Goal: Task Accomplishment & Management: Complete application form

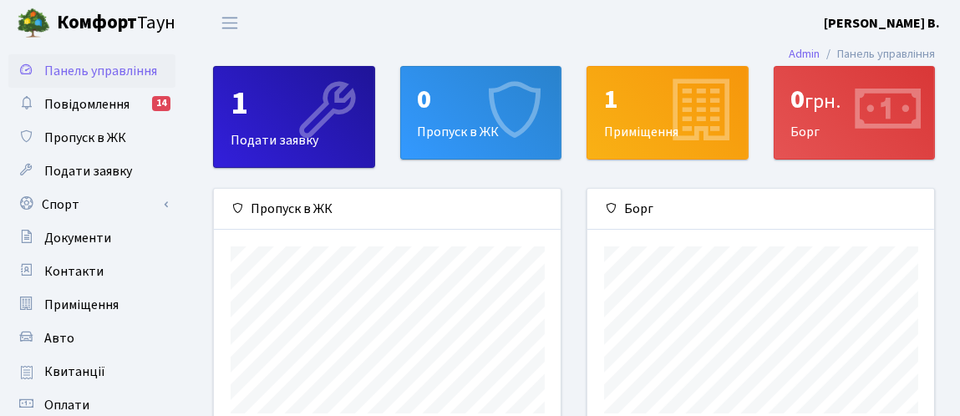
scroll to position [241, 347]
click at [108, 306] on span "Приміщення" at bounding box center [81, 305] width 74 height 18
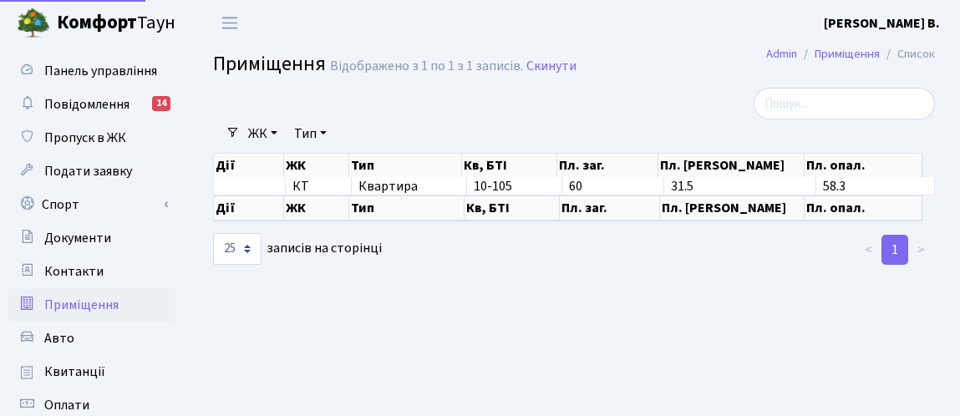
select select "25"
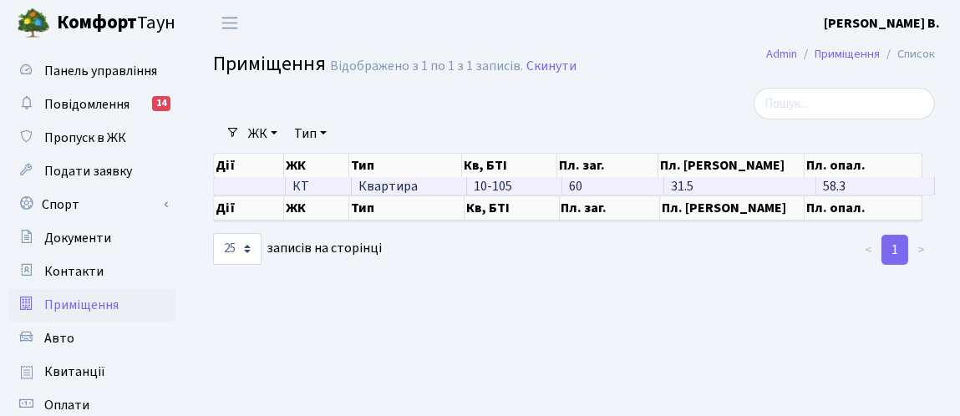
click at [516, 185] on td "10-105" at bounding box center [515, 186] width 96 height 18
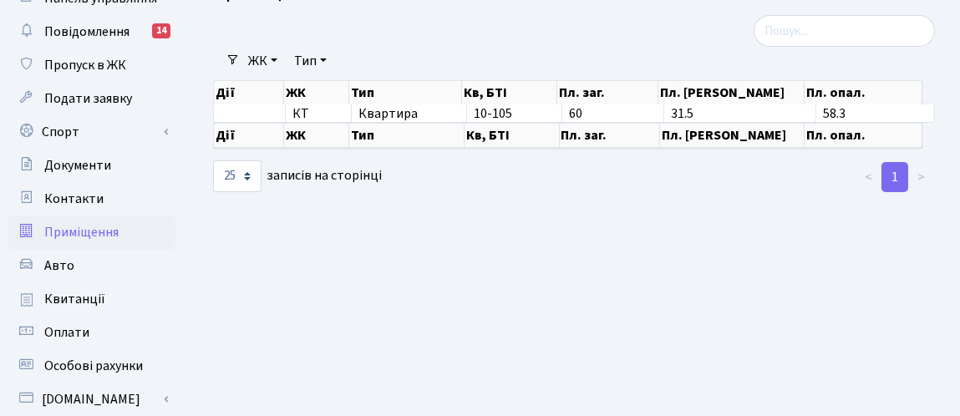
scroll to position [74, 0]
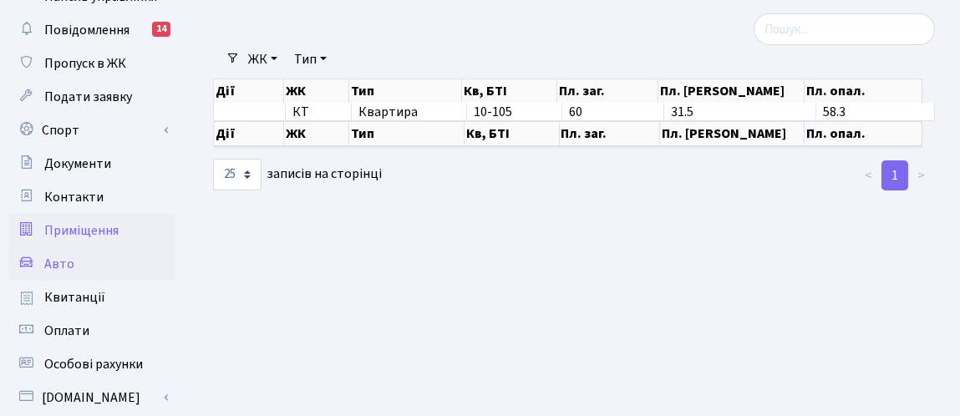
click at [67, 261] on span "Авто" at bounding box center [59, 264] width 30 height 18
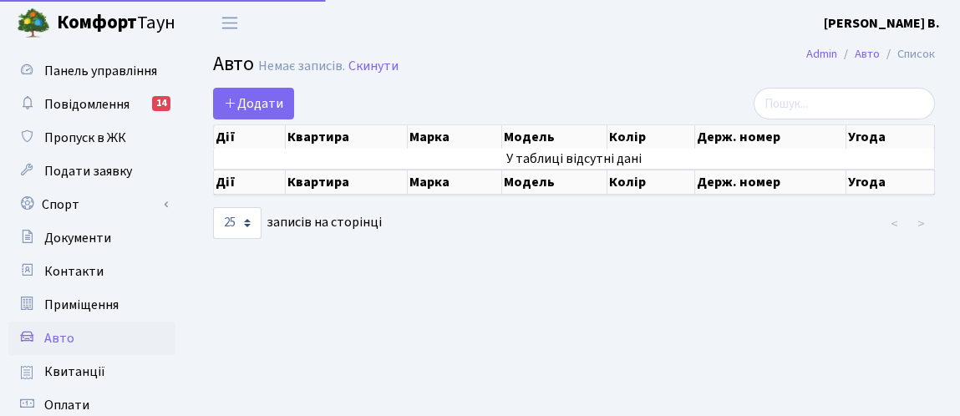
select select "25"
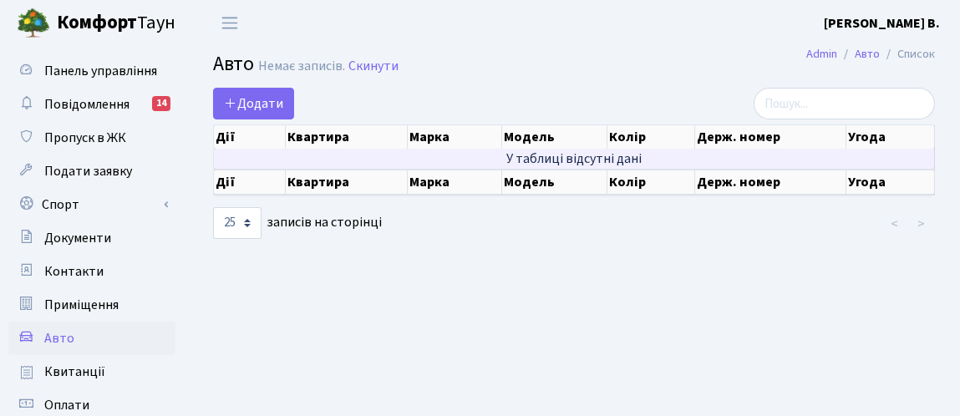
click at [513, 160] on td "У таблиці відсутні дані" at bounding box center [574, 159] width 721 height 20
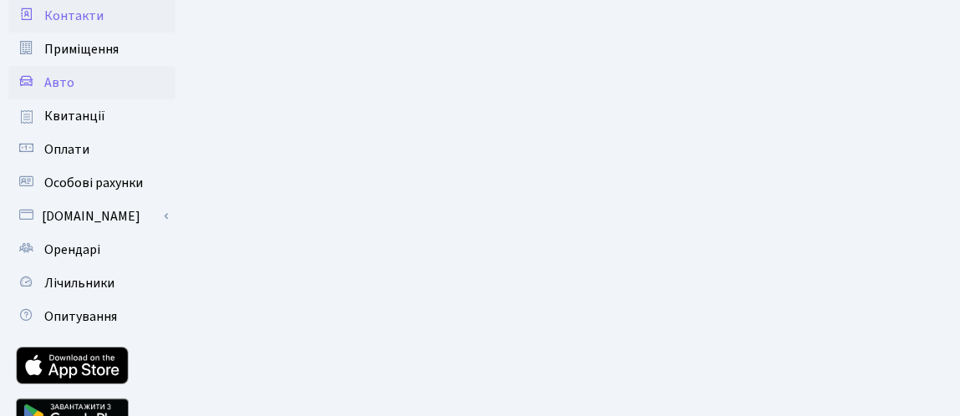
scroll to position [256, 0]
click at [124, 246] on link "Орендарі" at bounding box center [91, 248] width 167 height 33
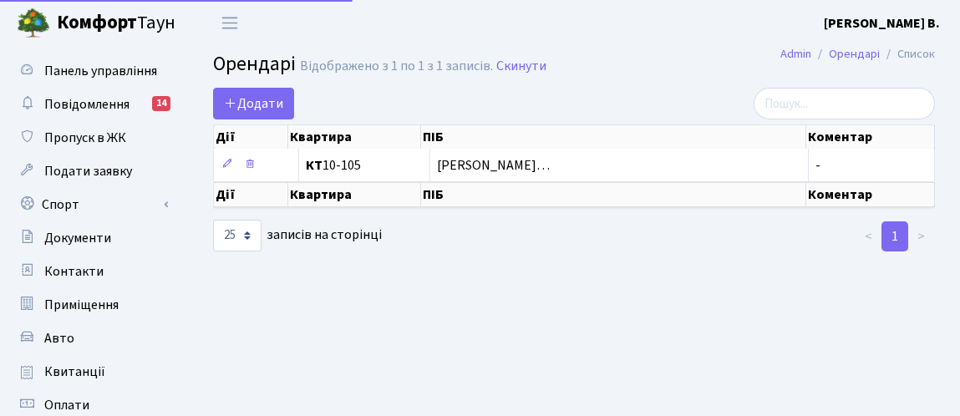
select select "25"
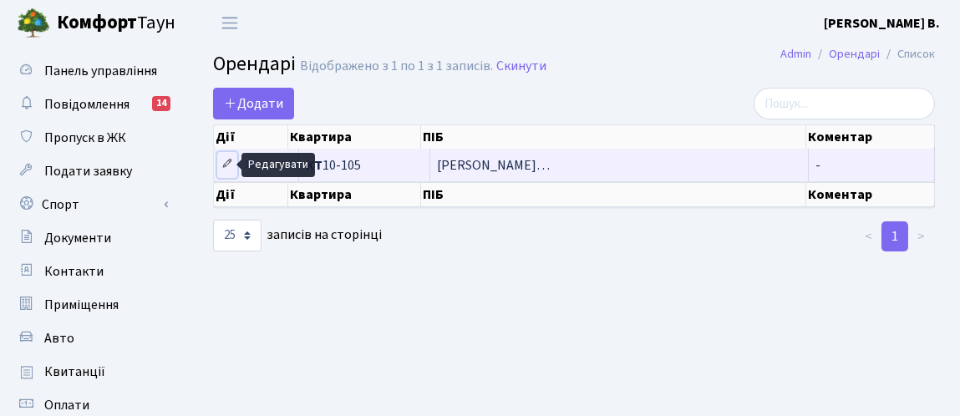
click at [221, 167] on icon at bounding box center [227, 164] width 12 height 12
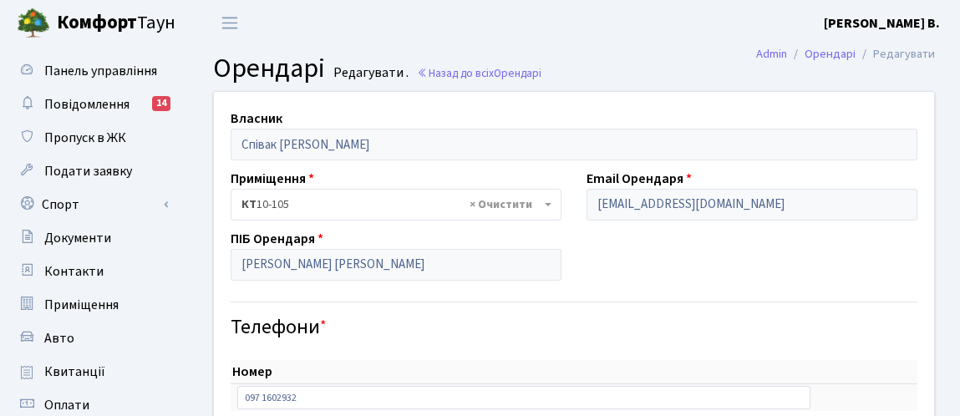
select select "781"
select select "4561"
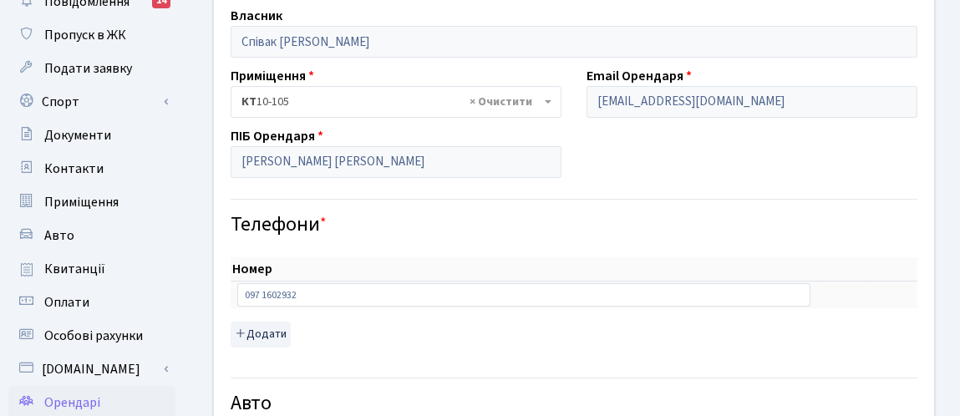
scroll to position [96, 0]
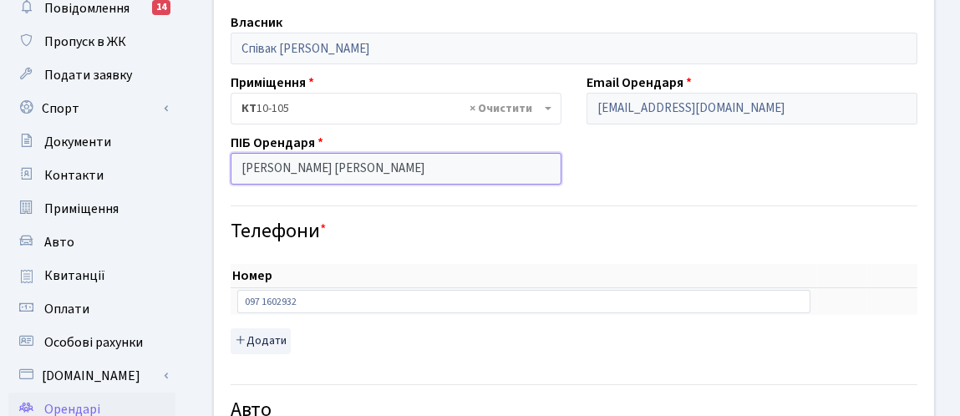
click at [512, 163] on input "Авраменко Володимир Олександрович" at bounding box center [396, 169] width 331 height 32
click at [469, 167] on input "Авраменко Володимир Олександрович" at bounding box center [396, 169] width 331 height 32
click at [450, 168] on input "Авраменко Володимир Олександрович" at bounding box center [396, 169] width 331 height 32
click at [457, 169] on input "Авраменко Володимир Олександрович" at bounding box center [396, 169] width 331 height 32
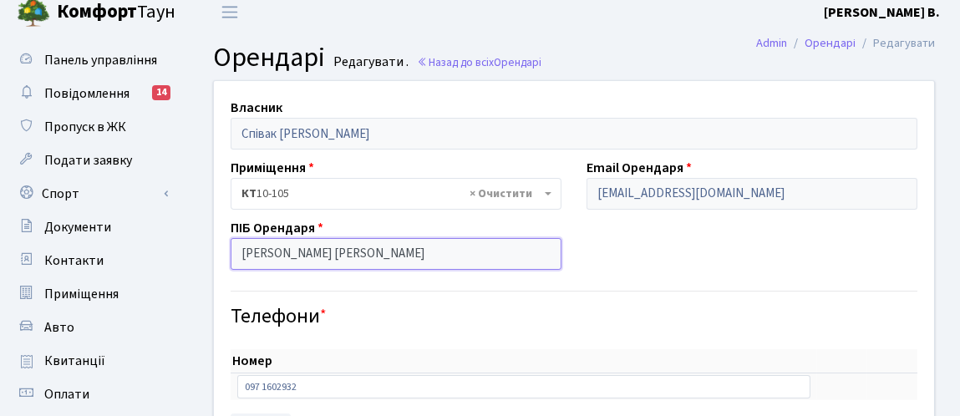
scroll to position [0, 0]
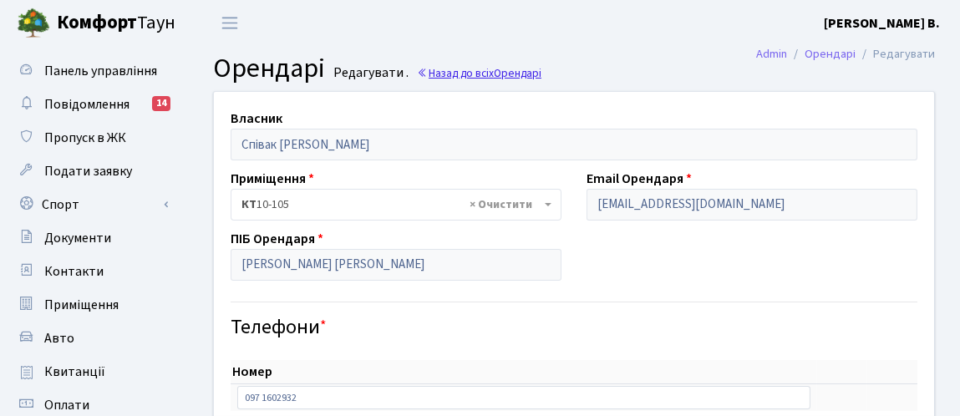
click at [418, 73] on icon at bounding box center [423, 74] width 12 height 12
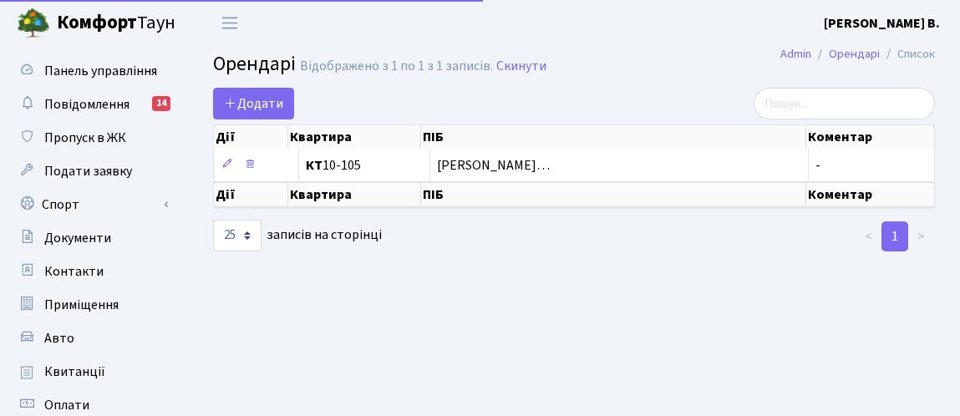
select select "25"
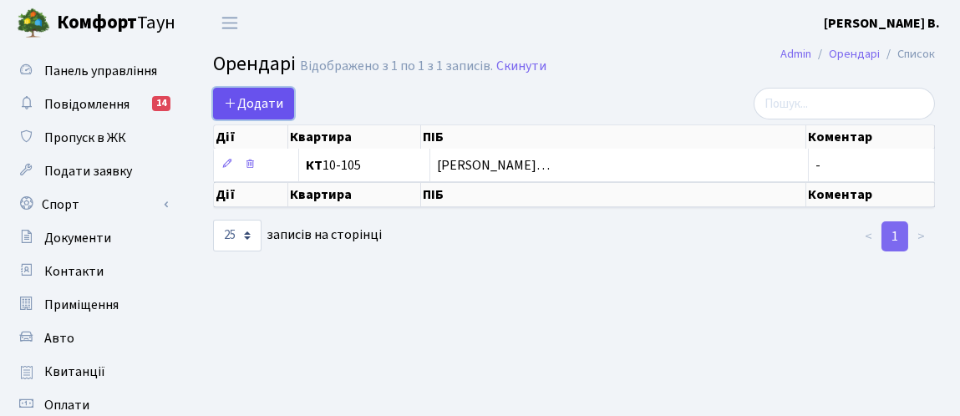
click at [258, 105] on span "Додати" at bounding box center [253, 103] width 59 height 18
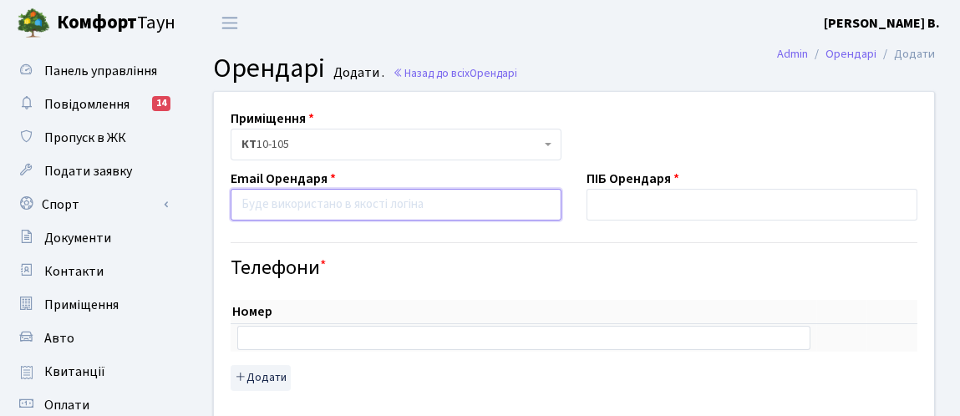
click at [342, 205] on input "email" at bounding box center [396, 205] width 331 height 32
type input "[EMAIL_ADDRESS][DOMAIN_NAME]"
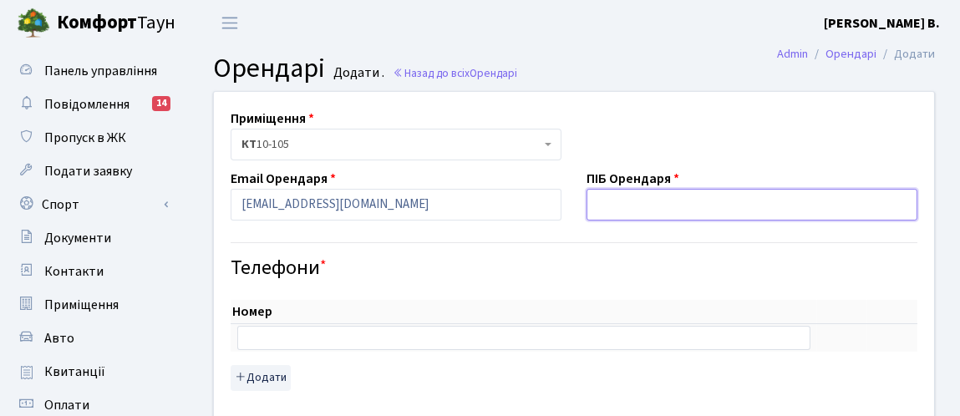
click at [717, 203] on input "text" at bounding box center [751, 205] width 331 height 32
type input "N"
type input "[PERSON_NAME]"
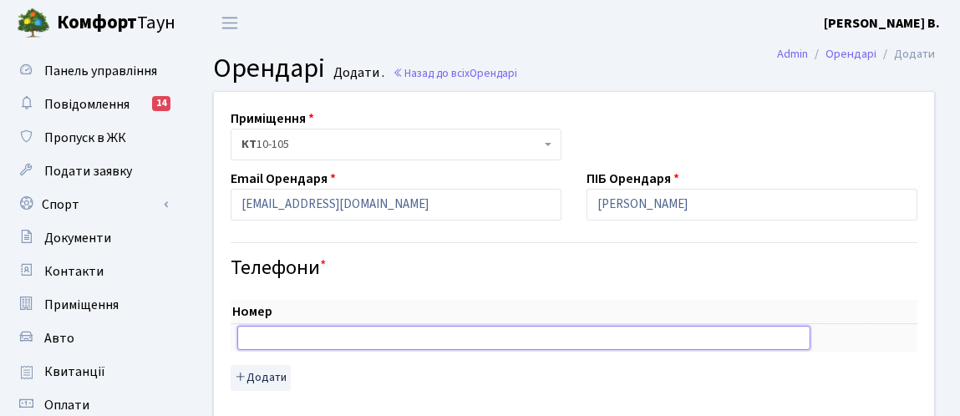
click at [387, 340] on input "text" at bounding box center [523, 337] width 573 height 23
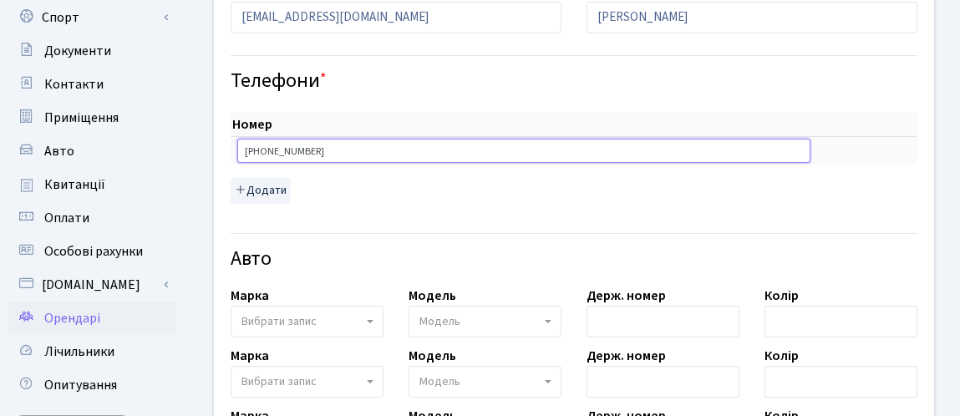
scroll to position [191, 0]
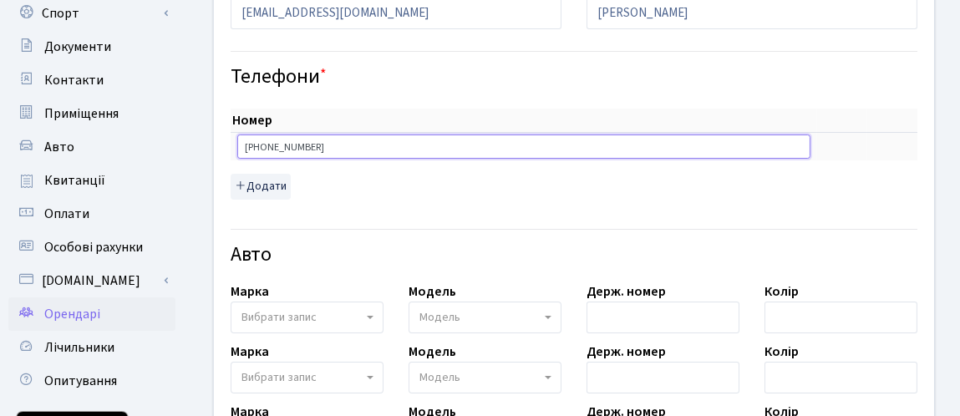
type input "[PHONE_NUMBER]"
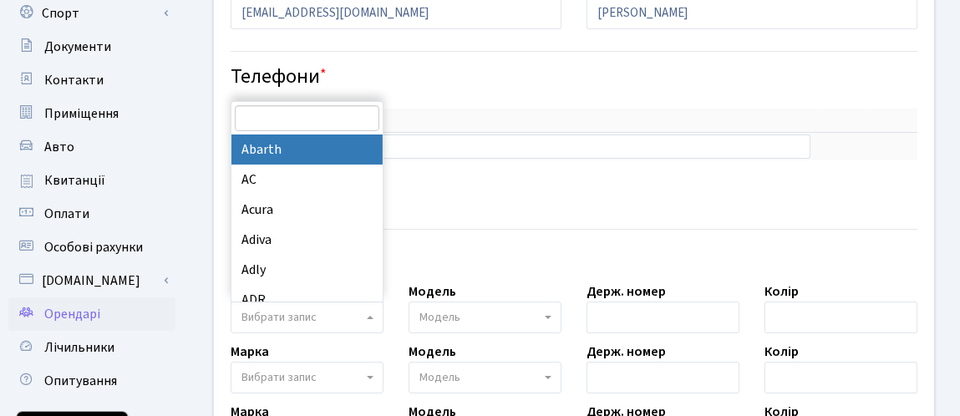
click at [364, 317] on span "Вибрати запис" at bounding box center [307, 318] width 153 height 32
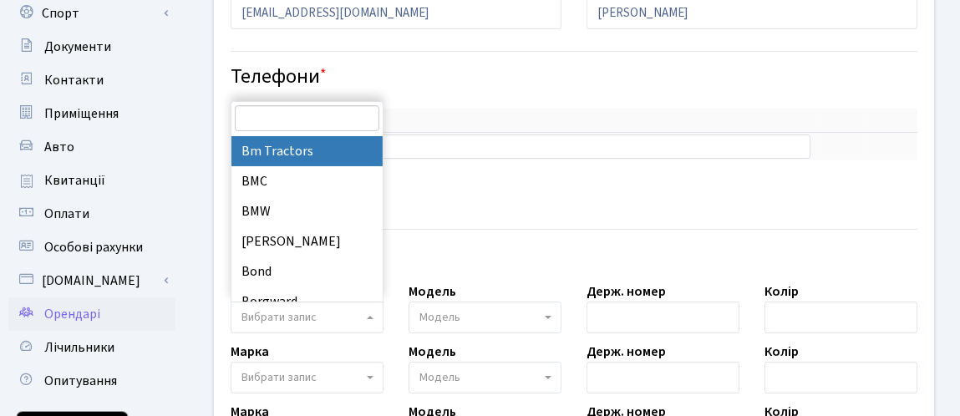
scroll to position [1653, 0]
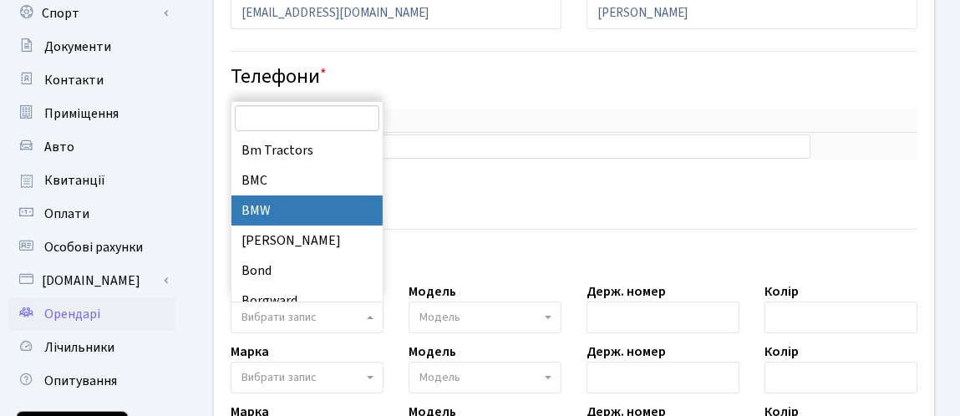
select select "19"
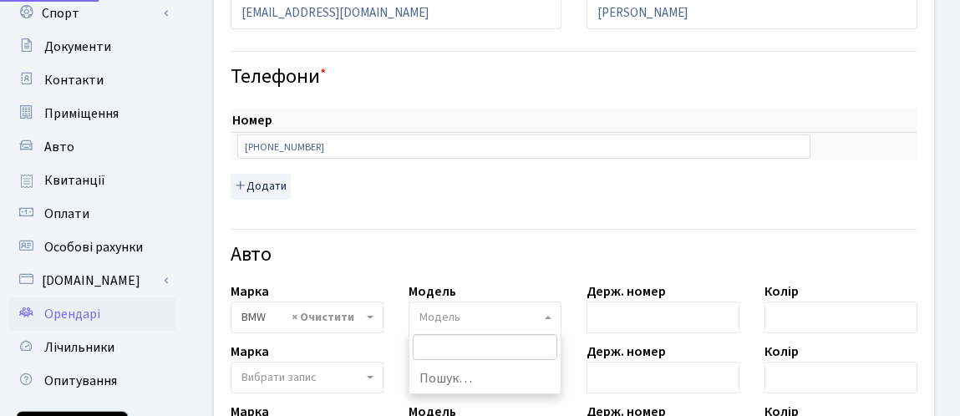
click at [470, 315] on span "Модель" at bounding box center [479, 317] width 121 height 17
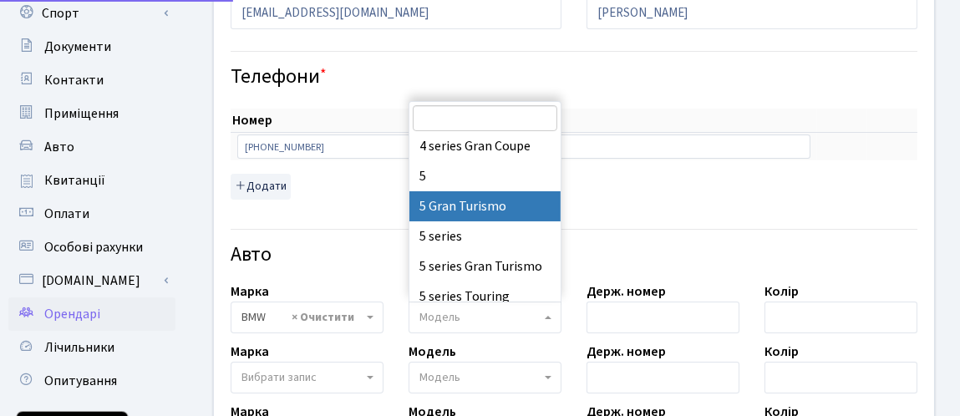
scroll to position [819, 0]
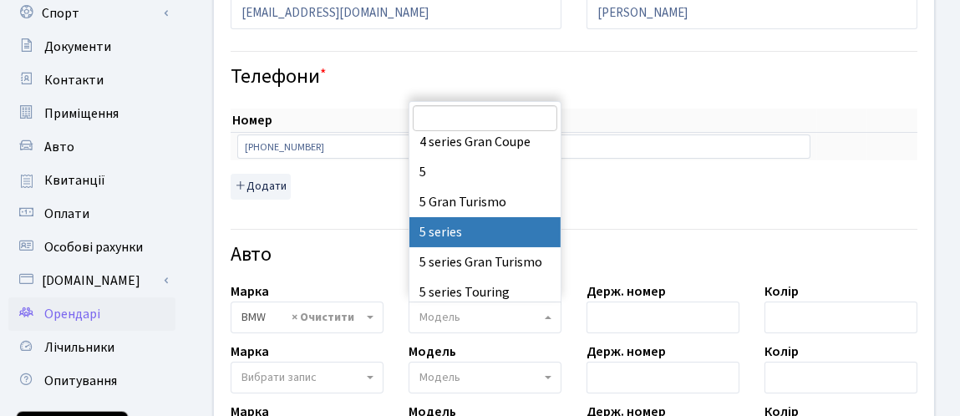
select select "4562"
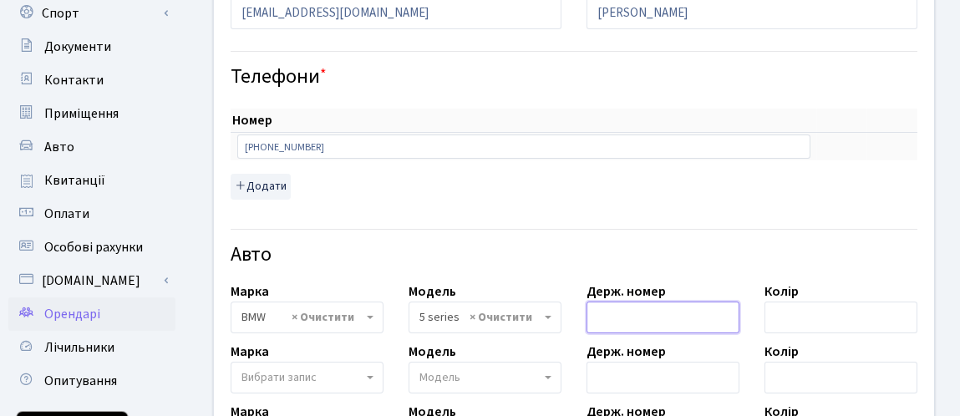
click at [659, 312] on input "text" at bounding box center [662, 318] width 153 height 32
type input "Л"
type input "КА7244ЕВ"
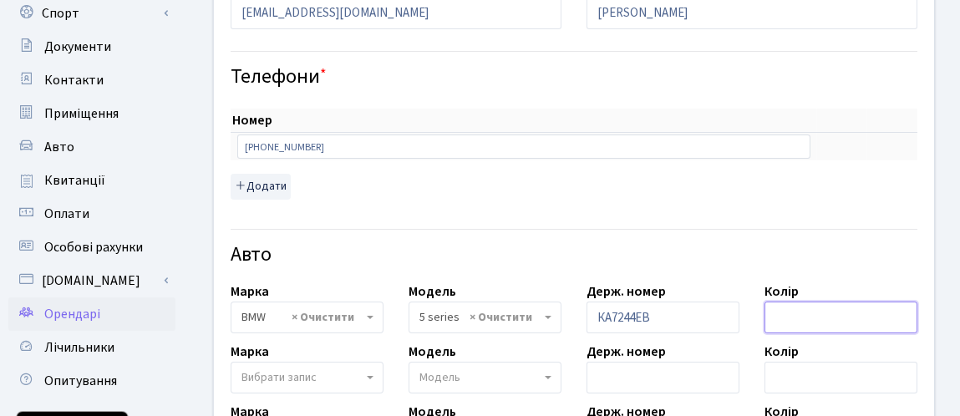
click at [824, 319] on input "text" at bounding box center [840, 318] width 153 height 32
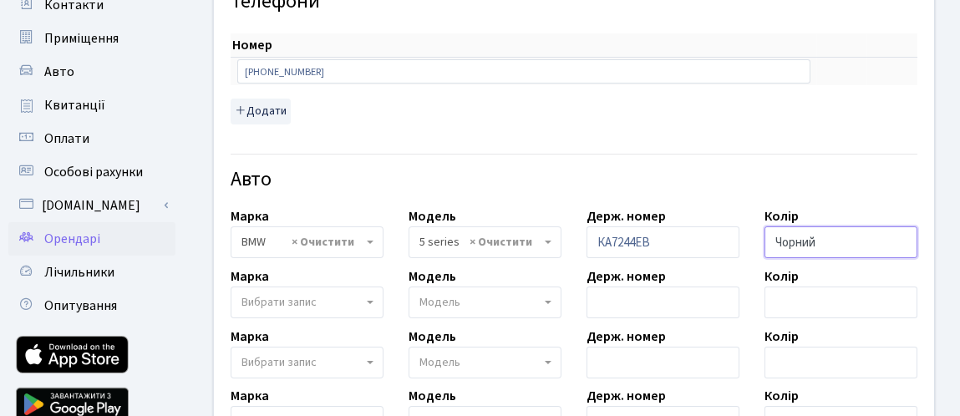
scroll to position [275, 0]
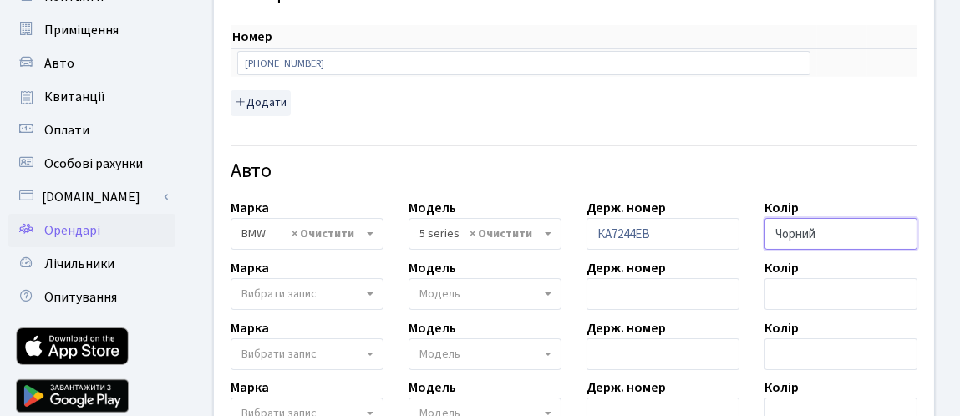
type input "Чорний"
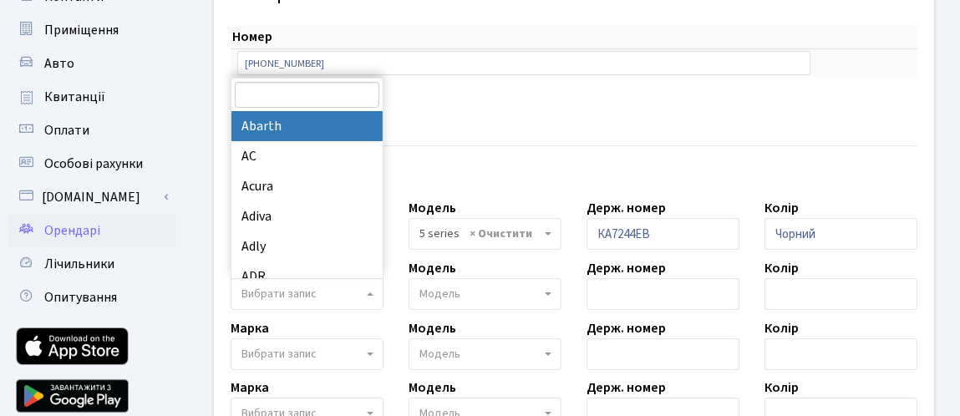
click at [347, 296] on span "Вибрати запис" at bounding box center [301, 294] width 121 height 17
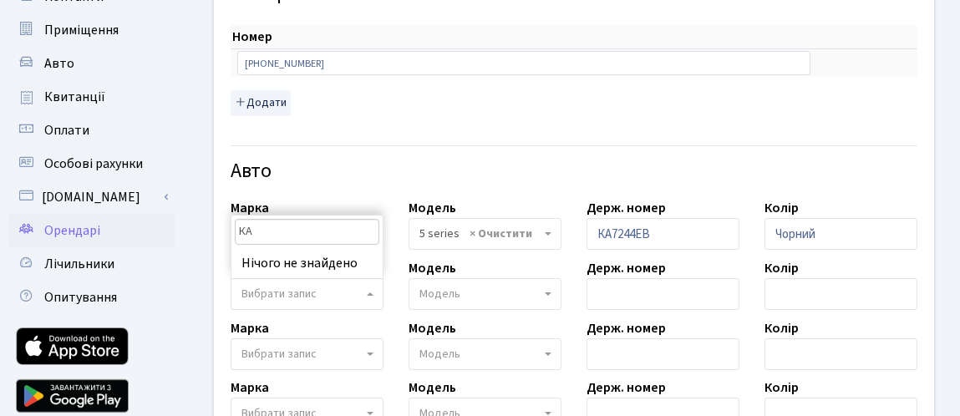
type input "К"
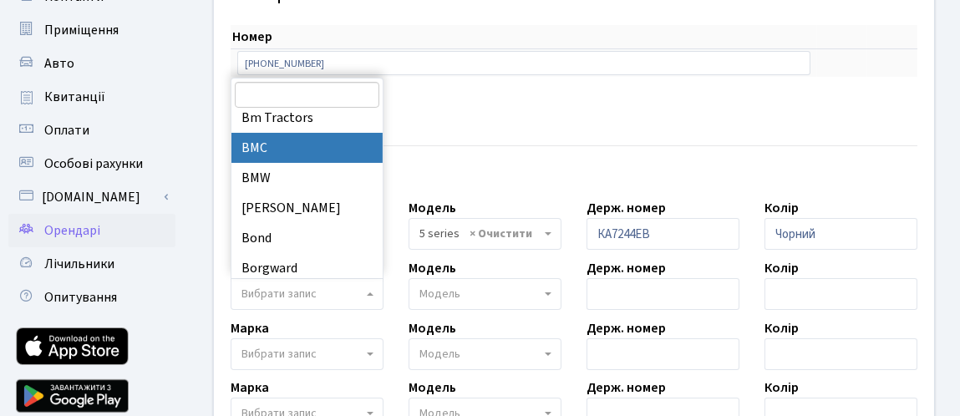
scroll to position [1664, 0]
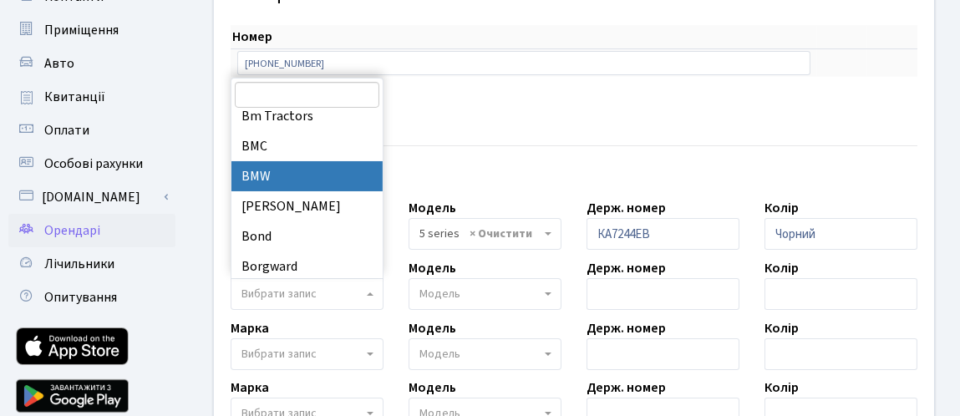
select select "19"
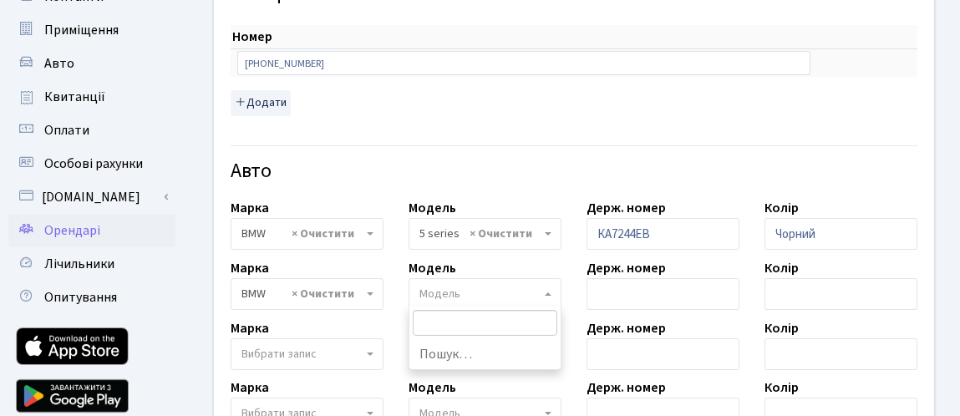
click at [444, 294] on span "Модель" at bounding box center [439, 294] width 41 height 17
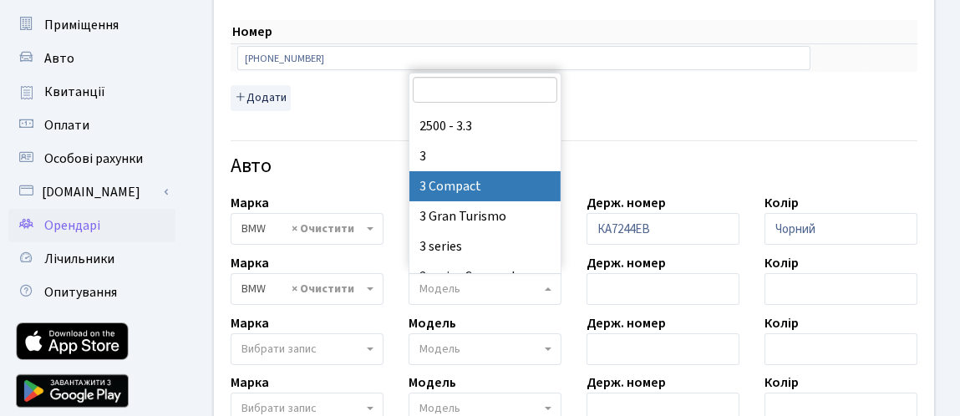
scroll to position [454, 0]
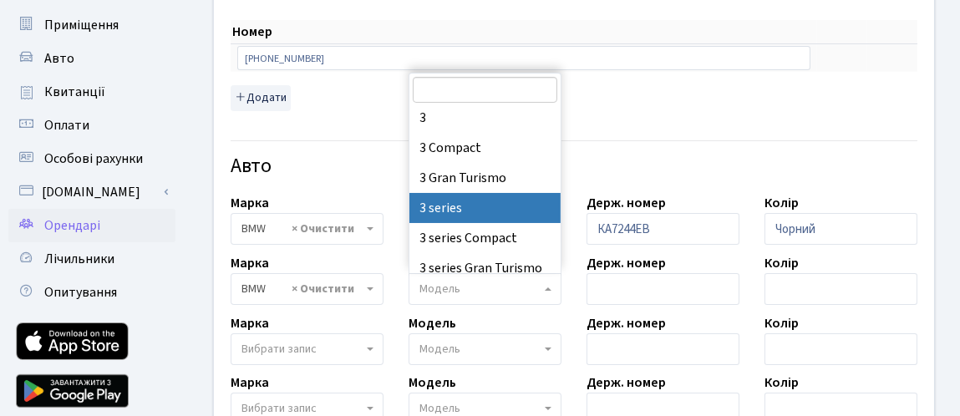
select select "4556"
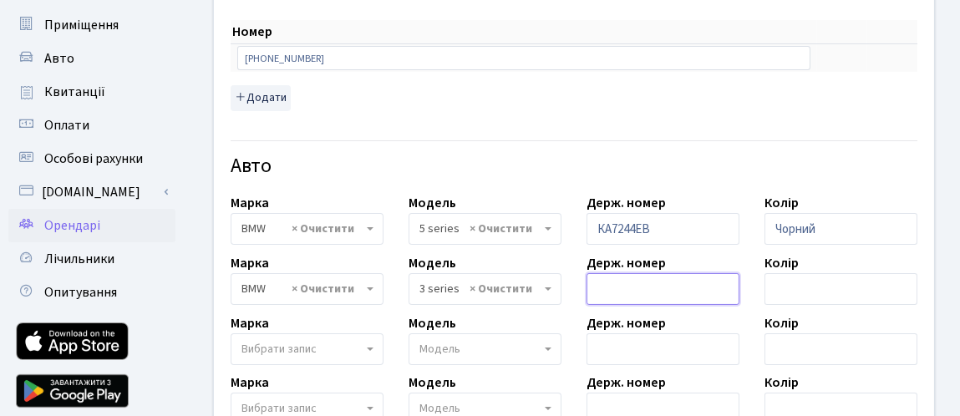
click at [645, 286] on input "text" at bounding box center [662, 289] width 153 height 32
type input "Л"
type input "КА6522МЕ"
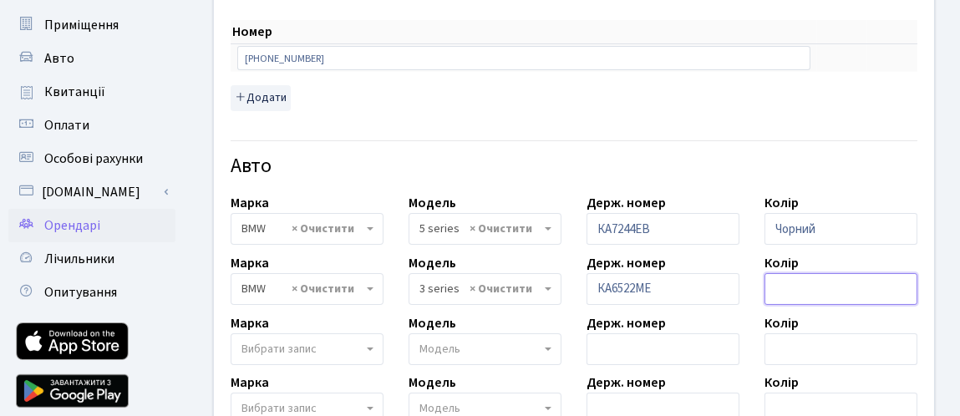
click at [815, 279] on input "text" at bounding box center [840, 289] width 153 height 32
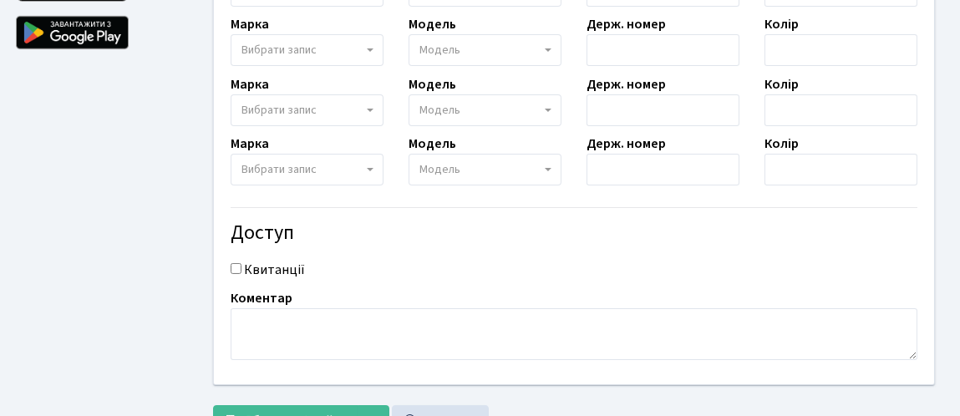
scroll to position [645, 0]
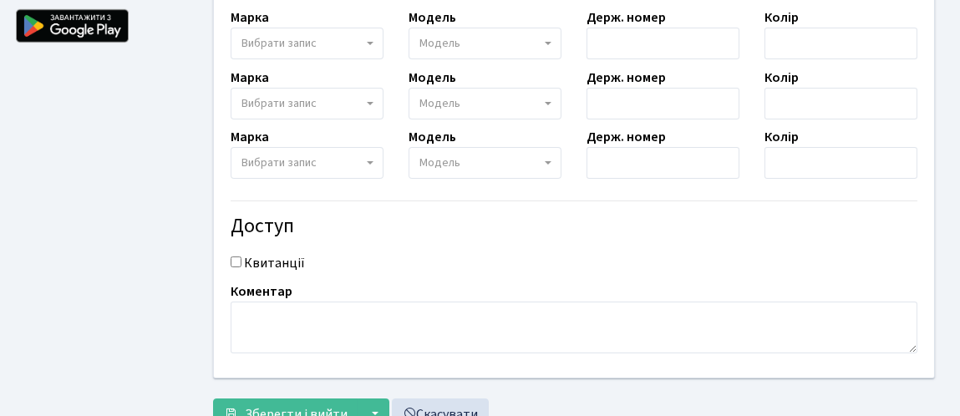
type input "Чорний"
click at [233, 261] on input "Квитанції" at bounding box center [236, 261] width 11 height 11
checkbox input "true"
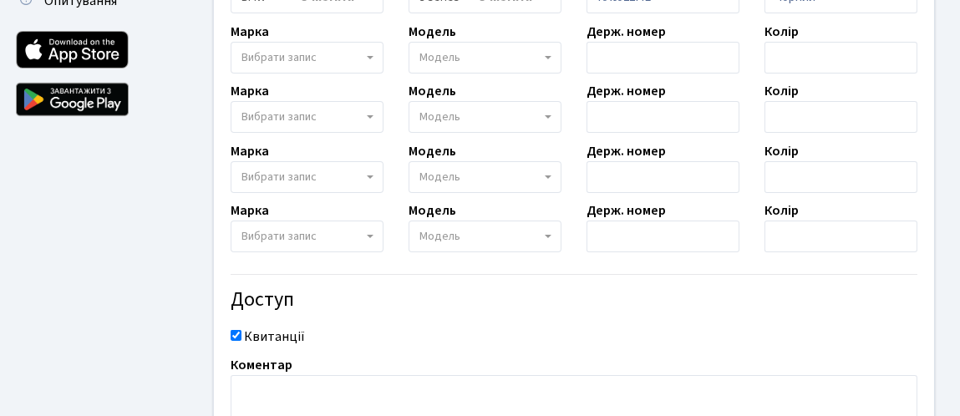
scroll to position [705, 0]
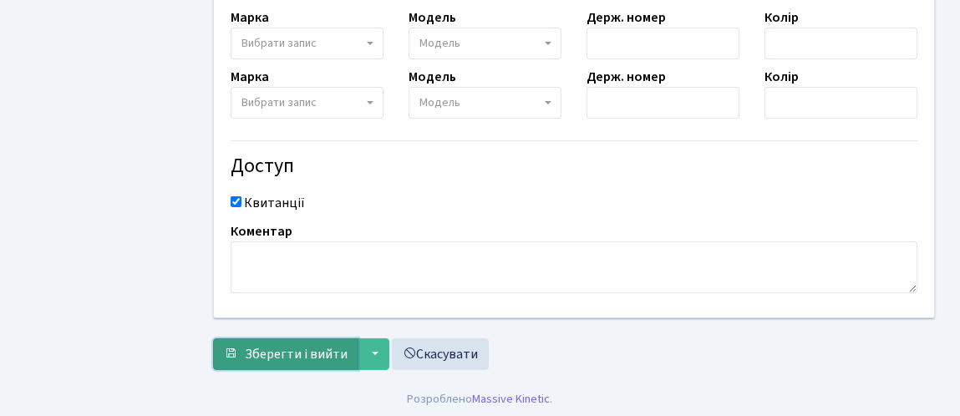
click at [314, 352] on span "Зберегти і вийти" at bounding box center [296, 354] width 103 height 18
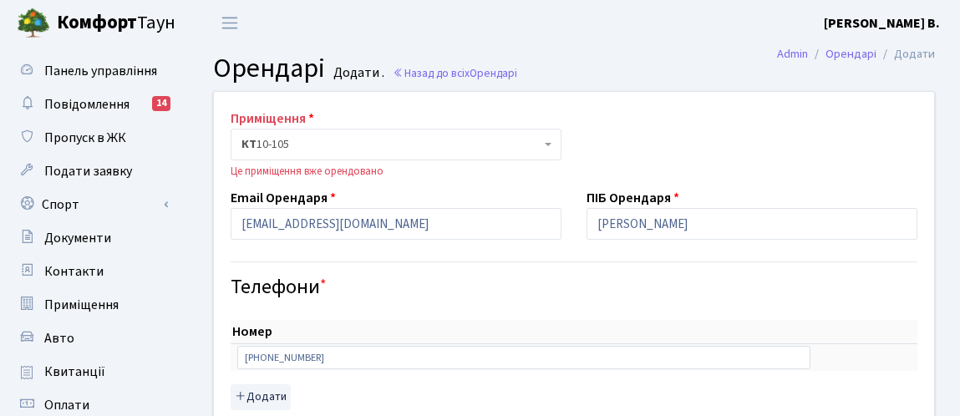
select select "4562"
select select "4556"
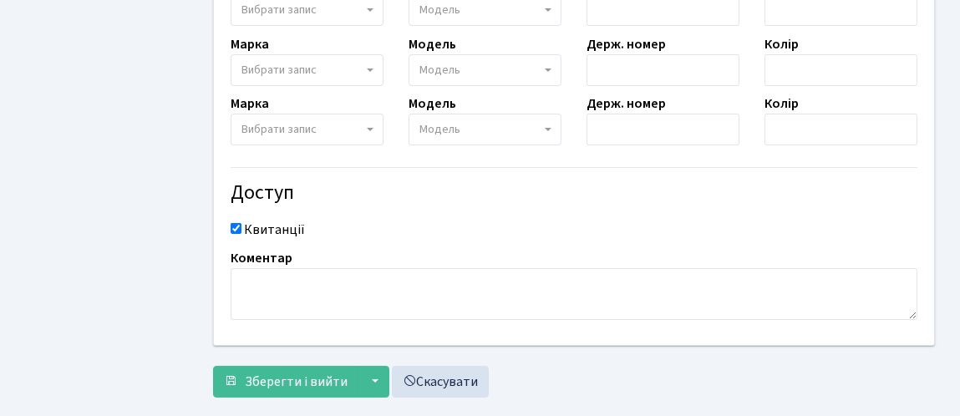
scroll to position [724, 0]
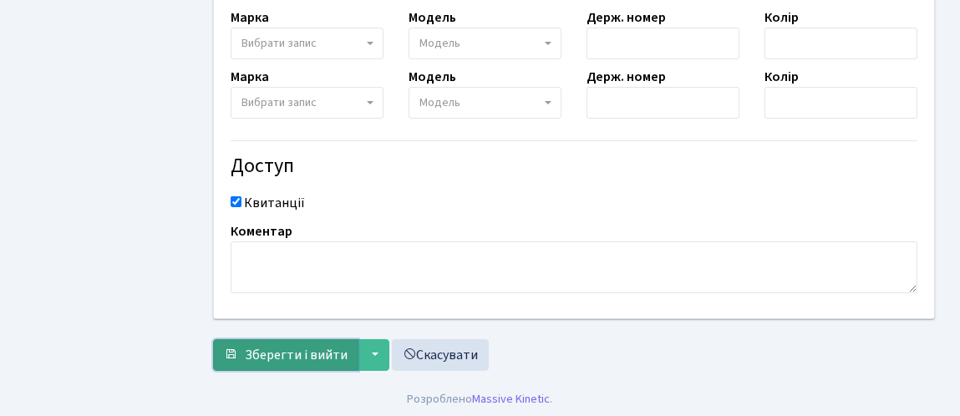
click at [301, 357] on span "Зберегти і вийти" at bounding box center [296, 355] width 103 height 18
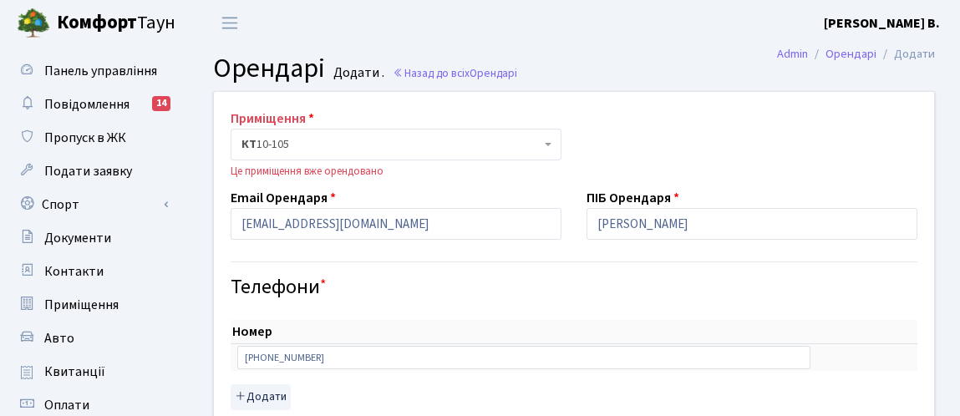
select select "4562"
select select "4556"
click at [393, 70] on icon at bounding box center [399, 74] width 12 height 12
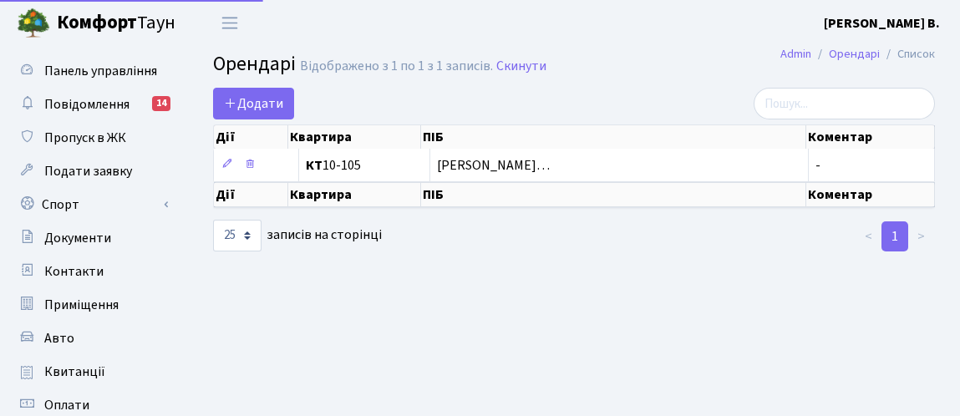
select select "25"
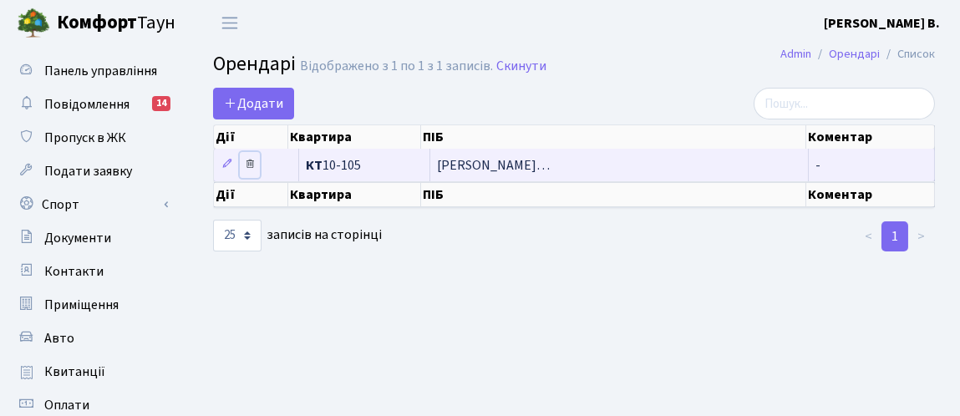
click at [246, 169] on icon at bounding box center [250, 164] width 12 height 12
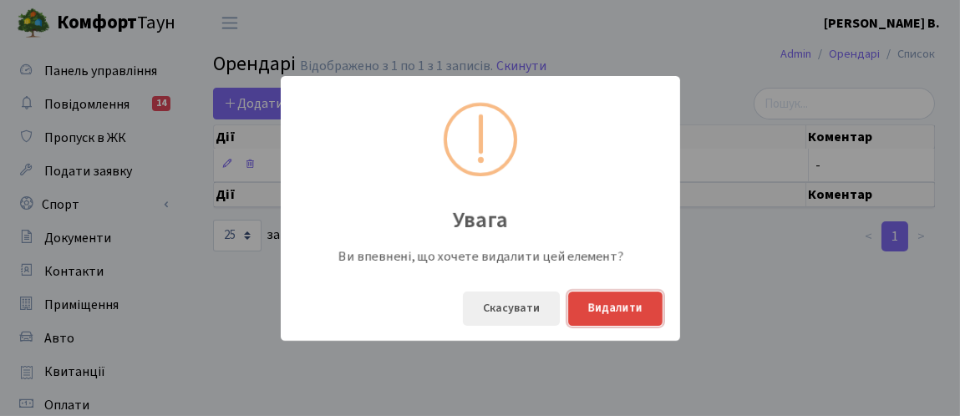
click at [636, 319] on button "Видалити" at bounding box center [615, 308] width 94 height 34
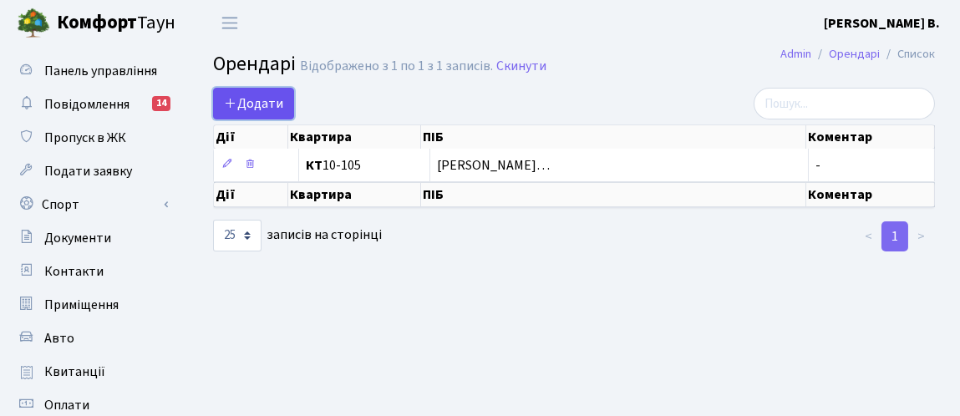
click at [273, 105] on span "Додати" at bounding box center [253, 103] width 59 height 18
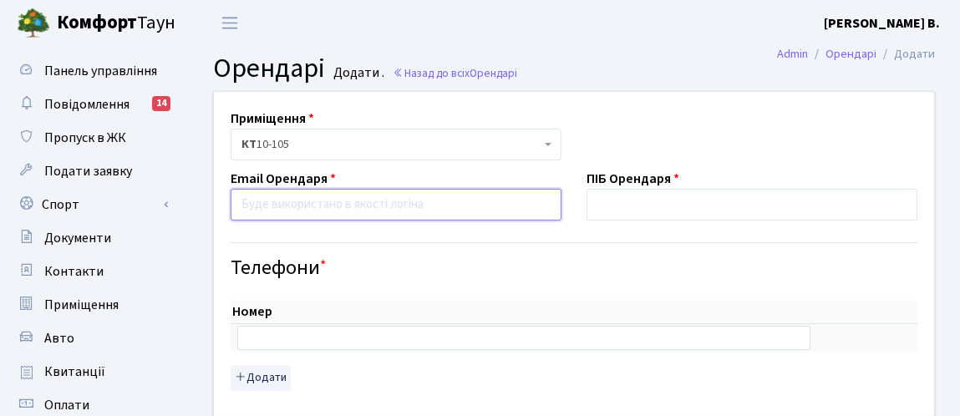
click at [359, 202] on input "email" at bounding box center [396, 205] width 331 height 32
type input "м"
type input "V"
type input "vadimtk5@gmail.com"
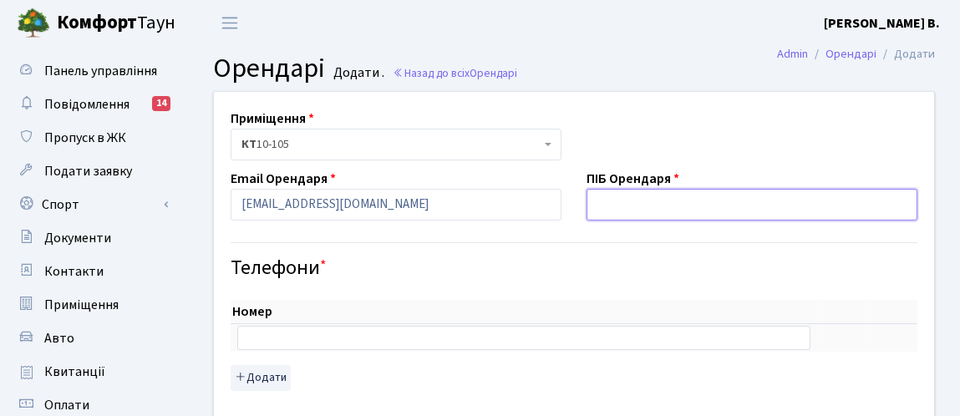
click at [639, 200] on input "text" at bounding box center [751, 205] width 331 height 32
type input "Ткаліч Вадим Петрович"
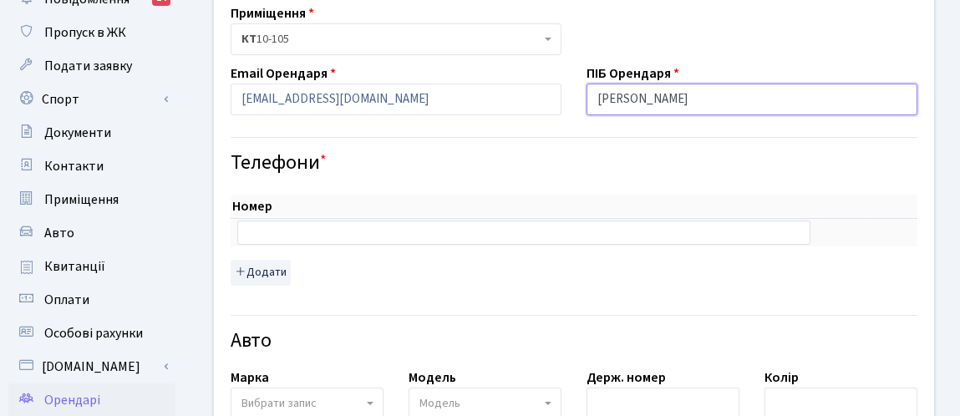
scroll to position [106, 0]
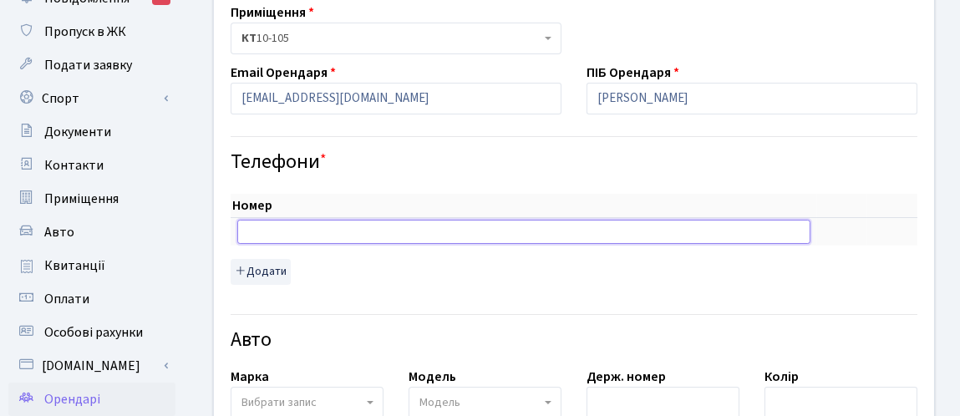
click at [376, 236] on input "text" at bounding box center [523, 231] width 573 height 23
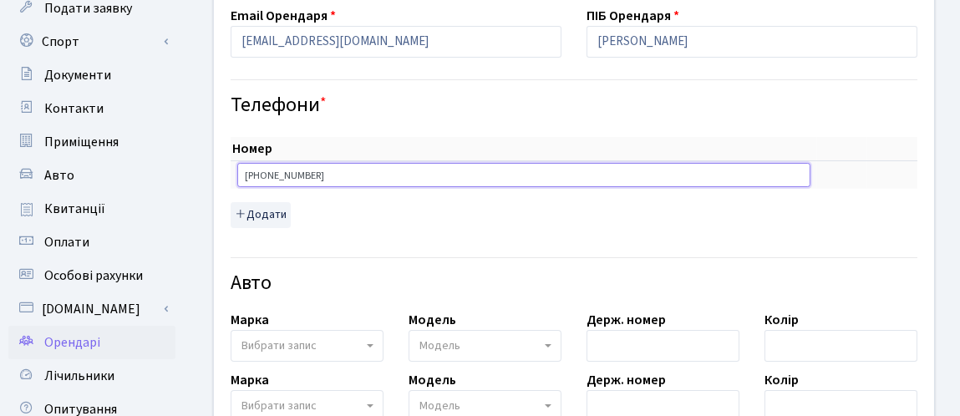
scroll to position [165, 0]
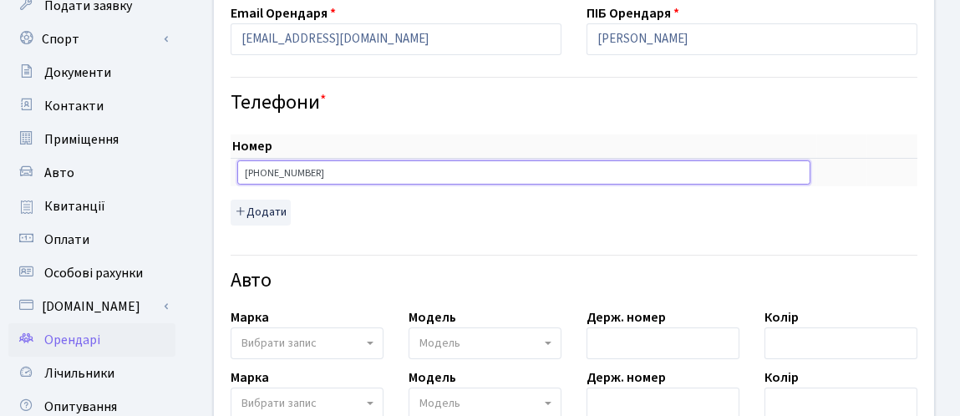
type input "+380501471330"
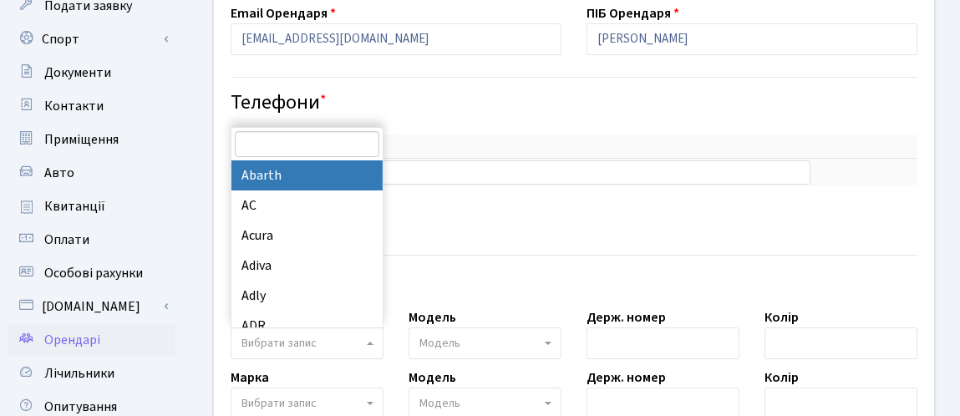
click at [328, 337] on span "Вибрати запис" at bounding box center [301, 343] width 121 height 17
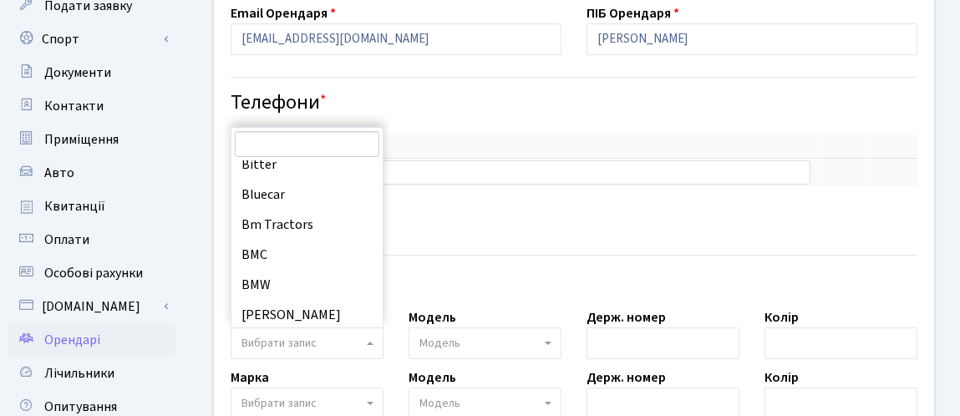
scroll to position [1609, 0]
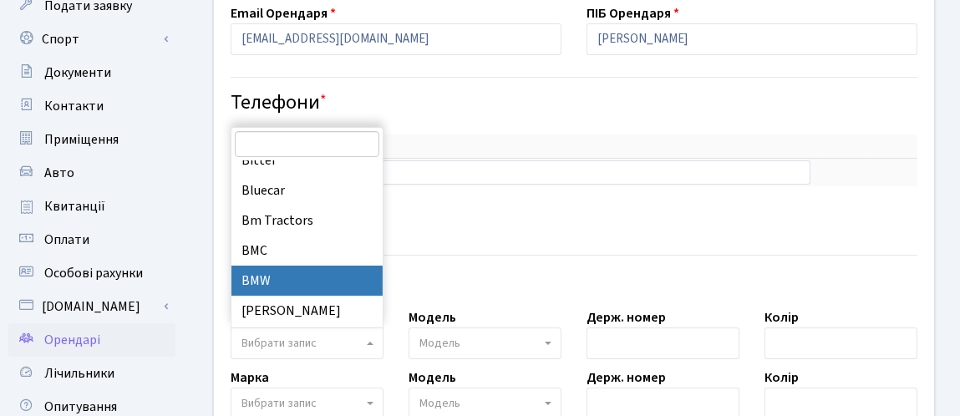
select select "19"
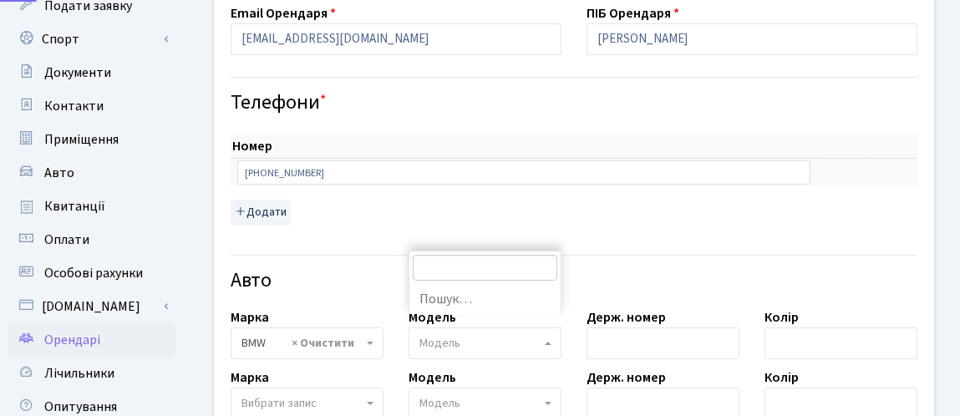
click at [470, 348] on span "Модель" at bounding box center [479, 343] width 121 height 17
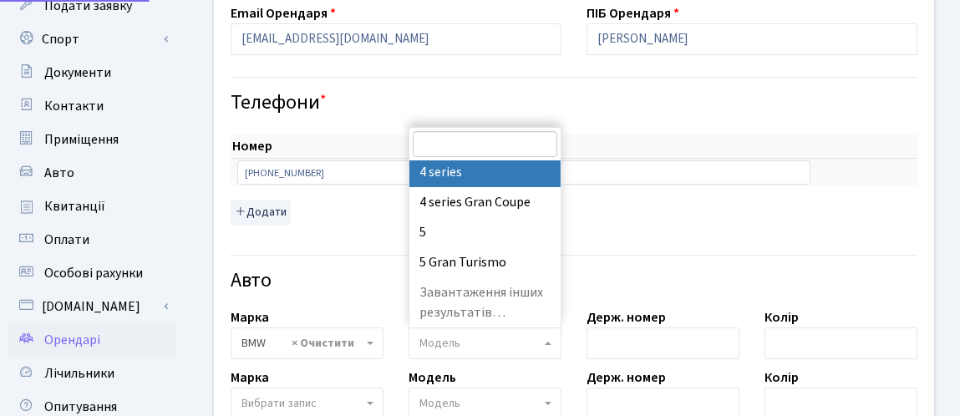
scroll to position [816, 0]
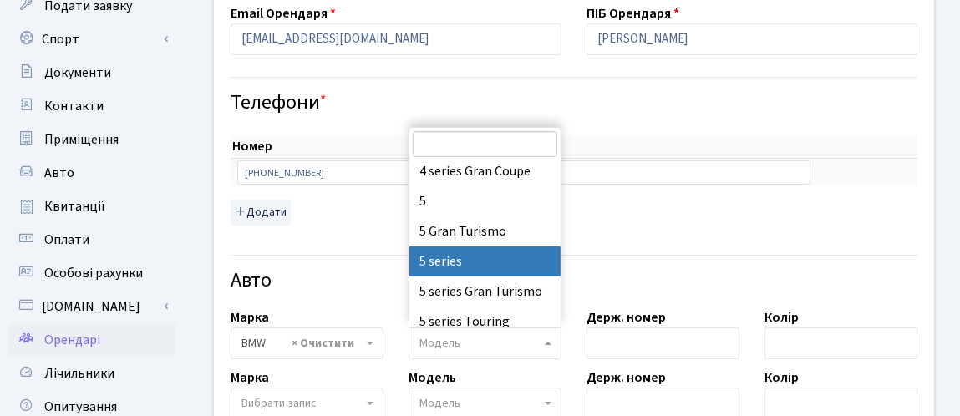
select select "4562"
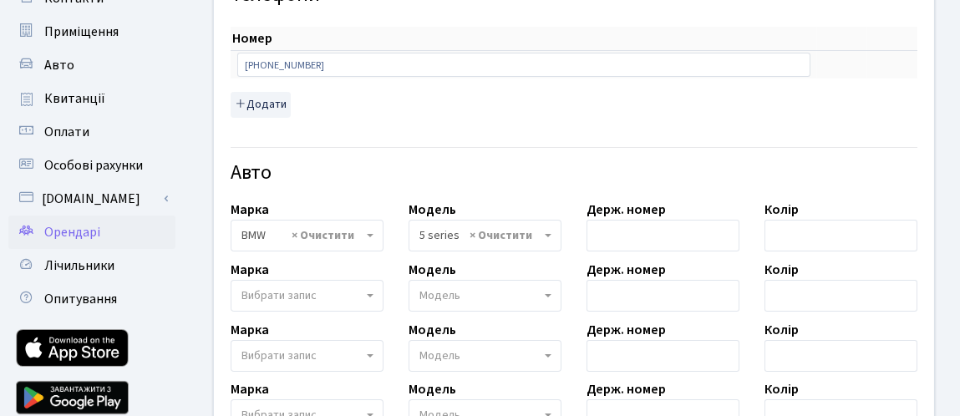
scroll to position [273, 0]
click at [644, 232] on input "text" at bounding box center [662, 236] width 153 height 32
type input "КА7244ЕВ"
click at [812, 232] on input "text" at bounding box center [840, 236] width 153 height 32
type input "Чорний"
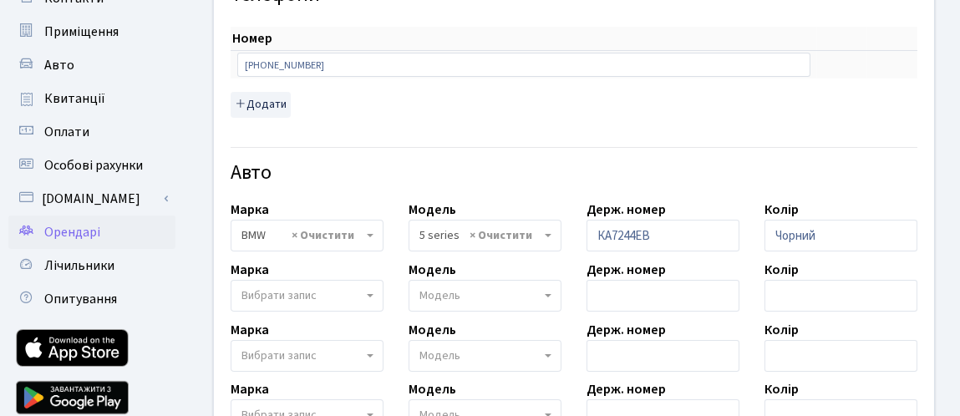
click at [345, 291] on span "Вибрати запис" at bounding box center [301, 295] width 121 height 17
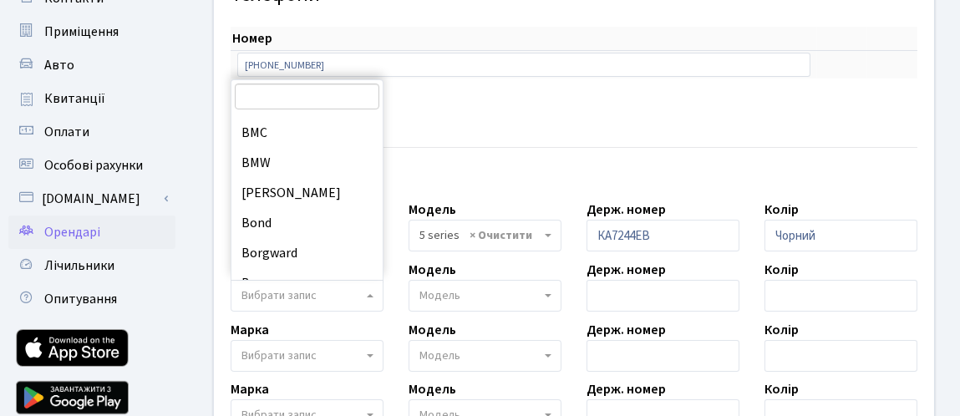
scroll to position [1655, 0]
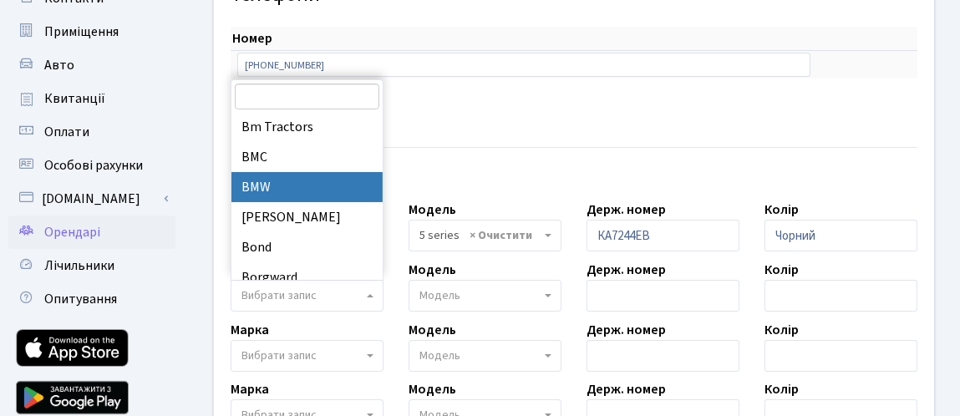
select select "19"
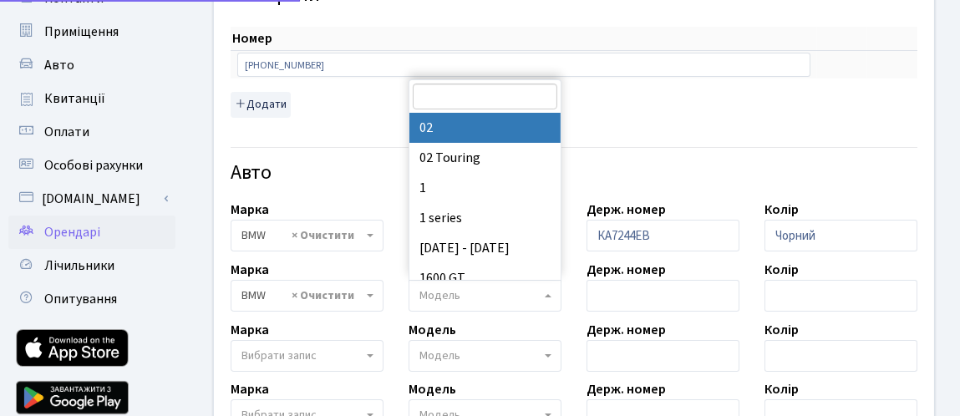
click at [434, 291] on span "Модель" at bounding box center [439, 295] width 41 height 17
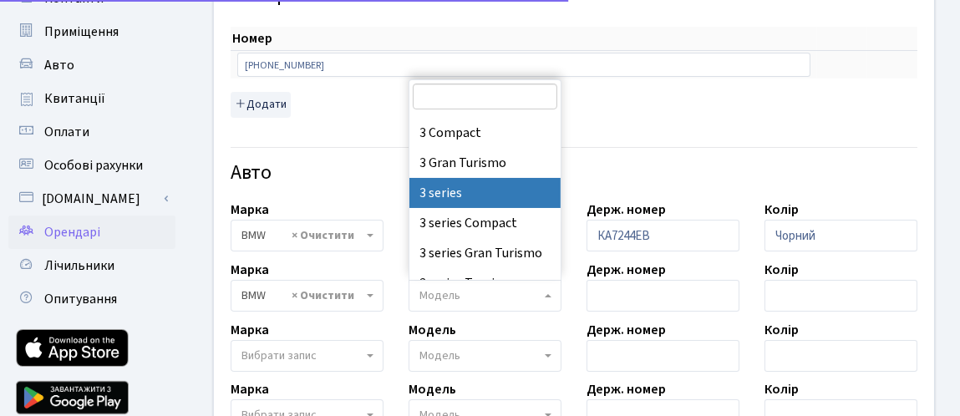
scroll to position [480, 0]
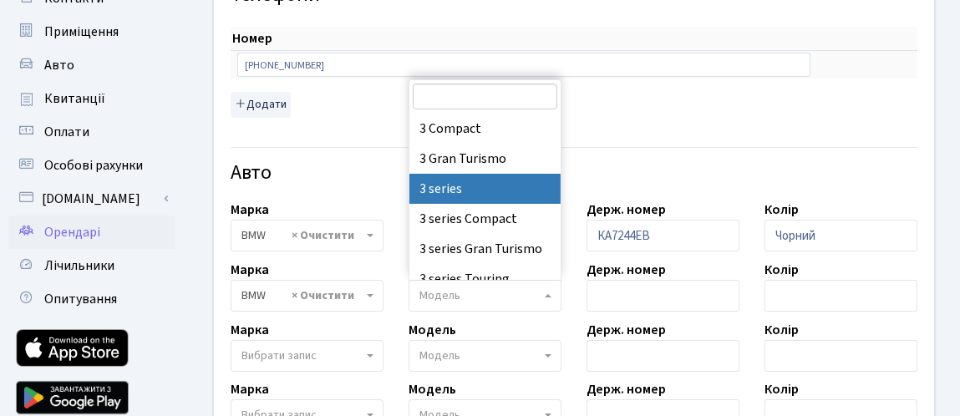
select select "4556"
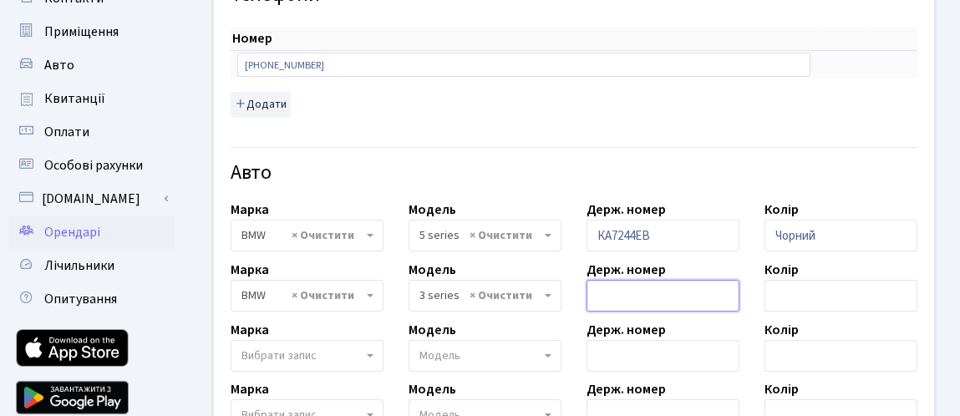
click at [641, 287] on input "text" at bounding box center [662, 296] width 153 height 32
type input "КА6522МЕ"
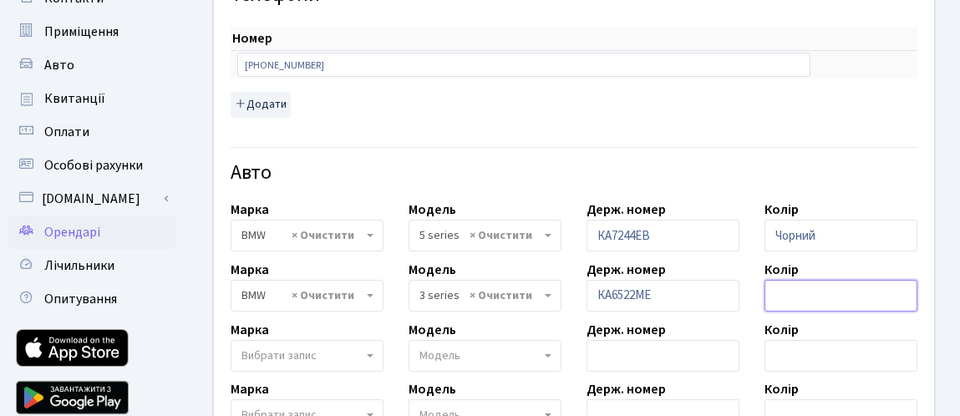
click at [847, 280] on input "text" at bounding box center [840, 296] width 153 height 32
type input "Чорний"
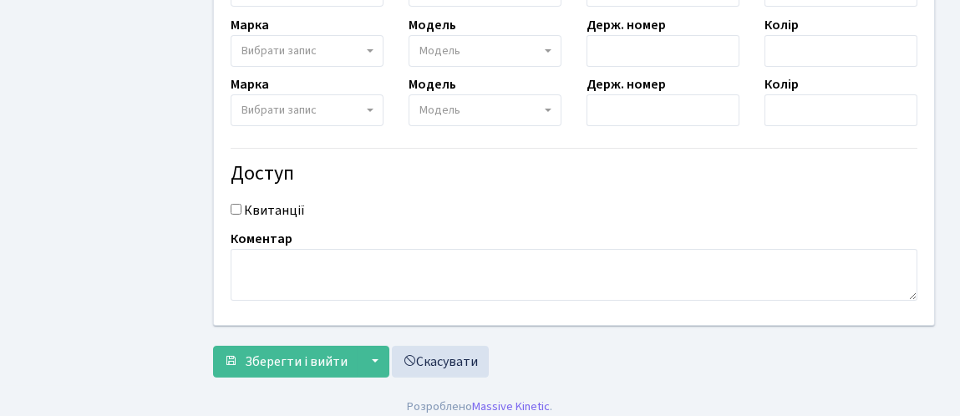
scroll to position [697, 0]
click at [233, 205] on input "Квитанції" at bounding box center [236, 209] width 11 height 11
checkbox input "true"
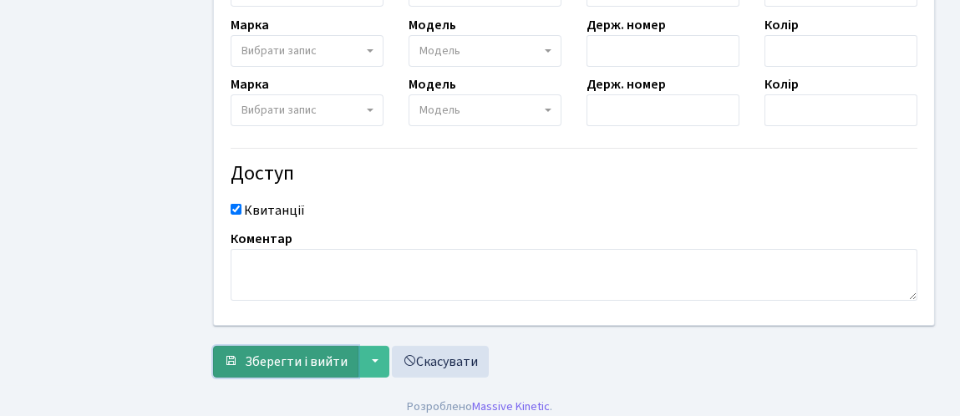
click at [351, 362] on button "Зберегти і вийти" at bounding box center [285, 362] width 145 height 32
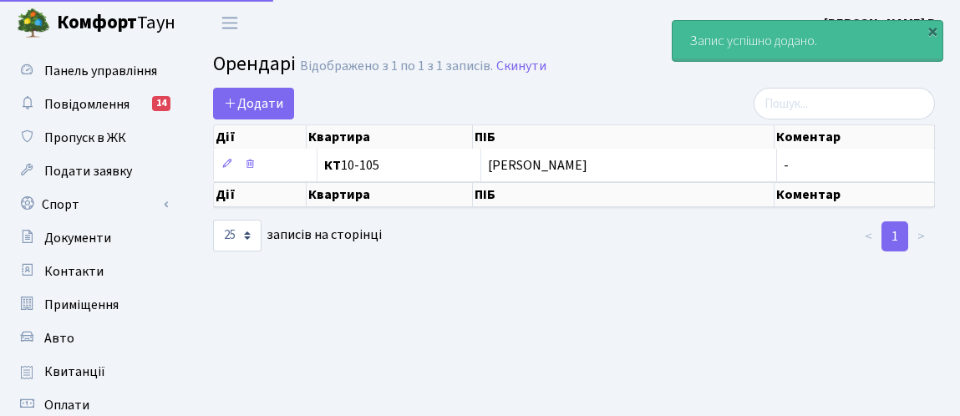
select select "25"
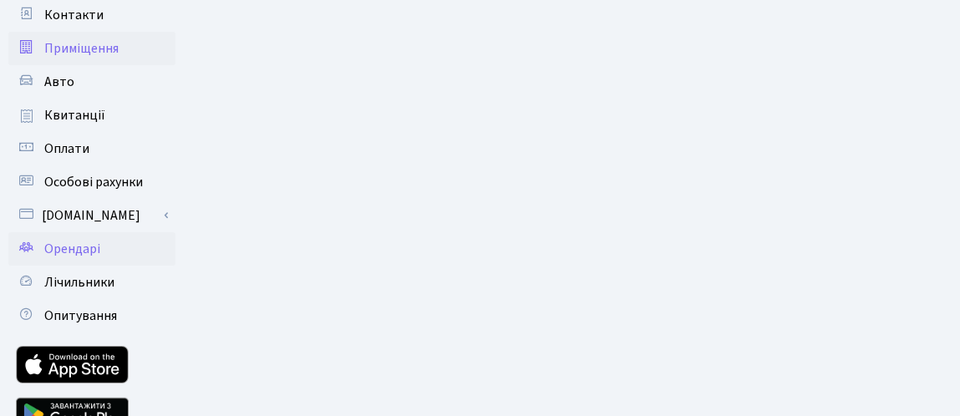
scroll to position [276, 0]
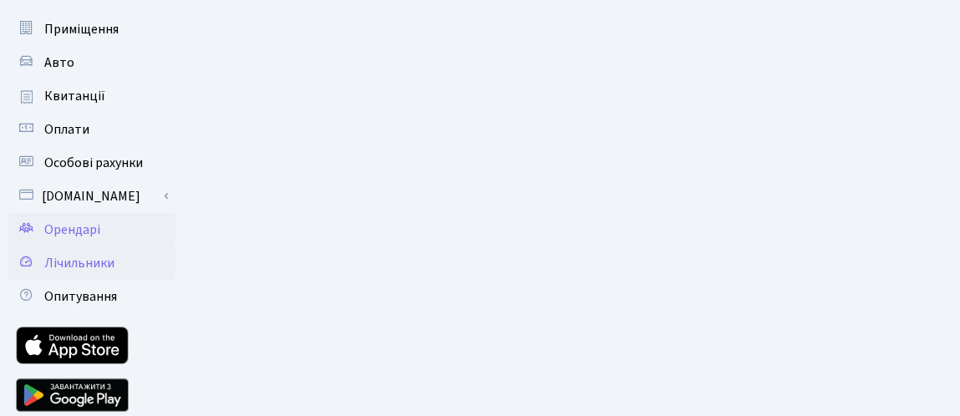
click at [105, 261] on span "Лічильники" at bounding box center [79, 263] width 70 height 18
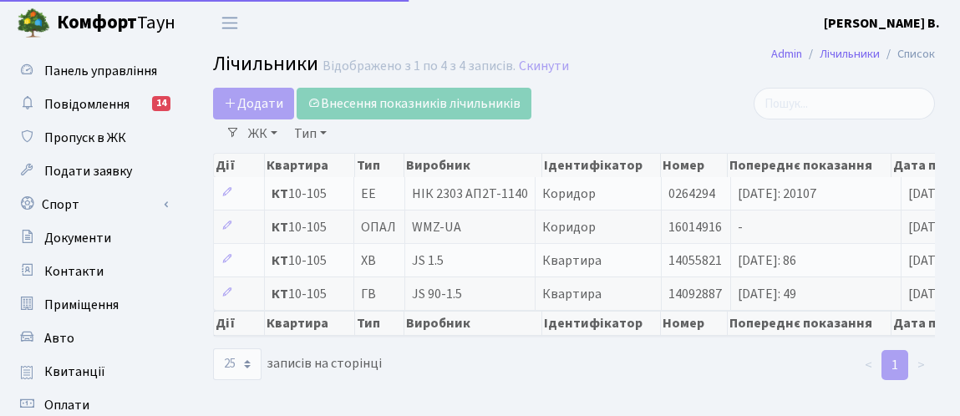
select select "25"
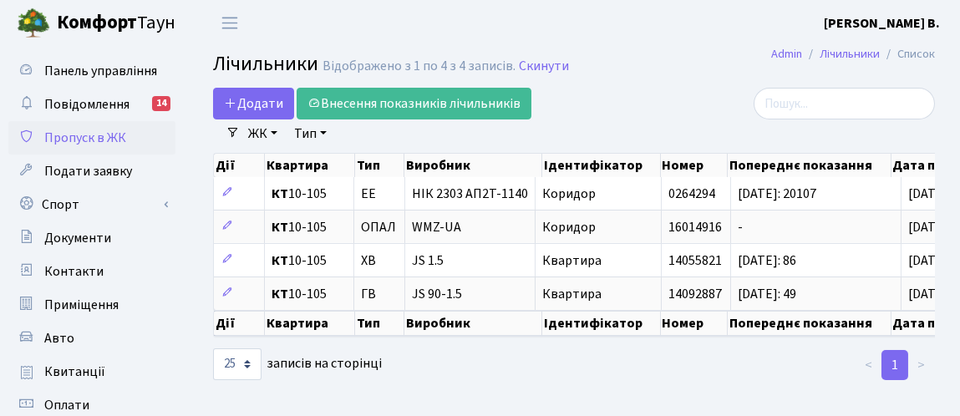
click at [87, 139] on span "Пропуск в ЖК" at bounding box center [85, 138] width 82 height 18
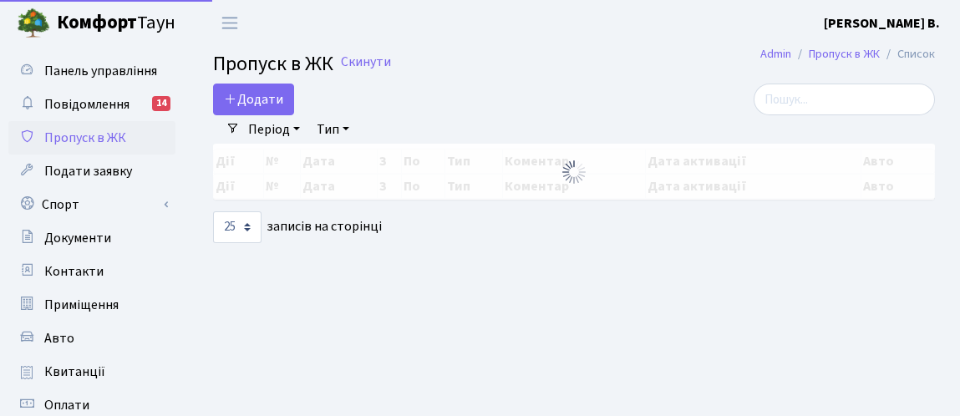
select select "25"
